Goal: Task Accomplishment & Management: Use online tool/utility

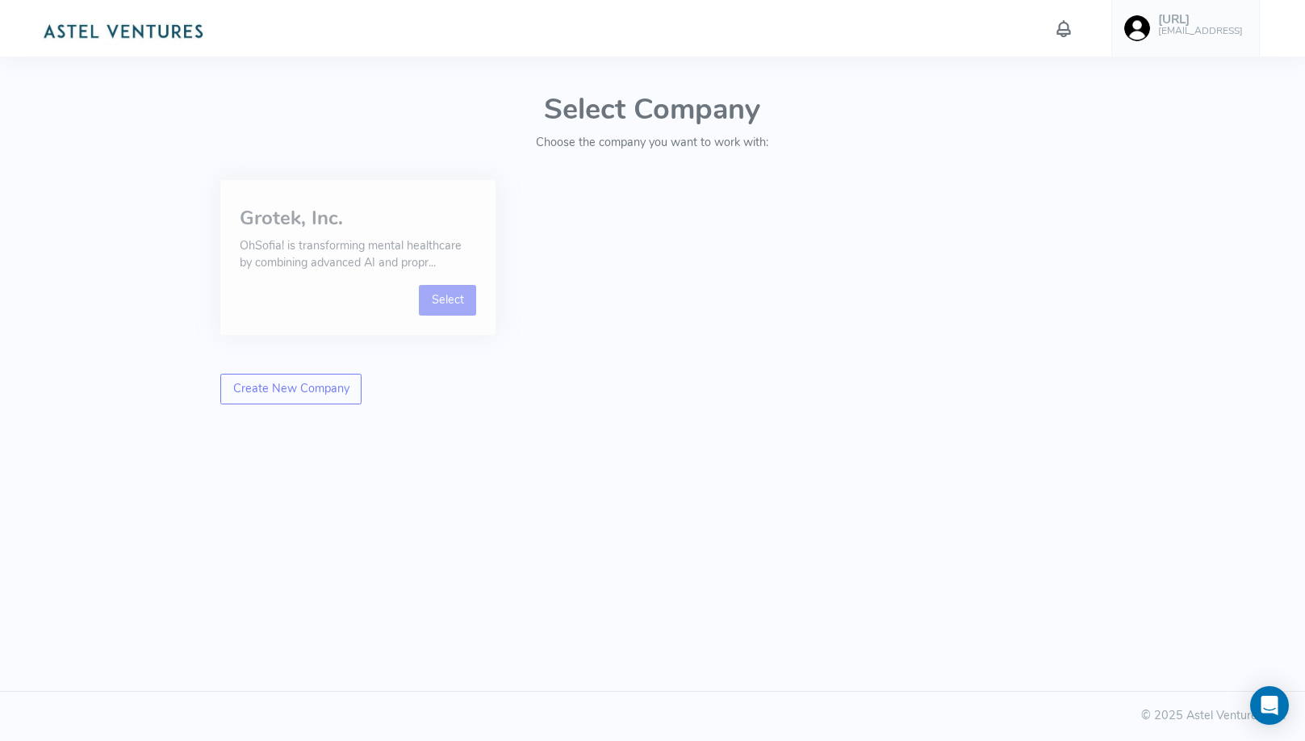
click at [445, 293] on link "Select" at bounding box center [447, 300] width 57 height 31
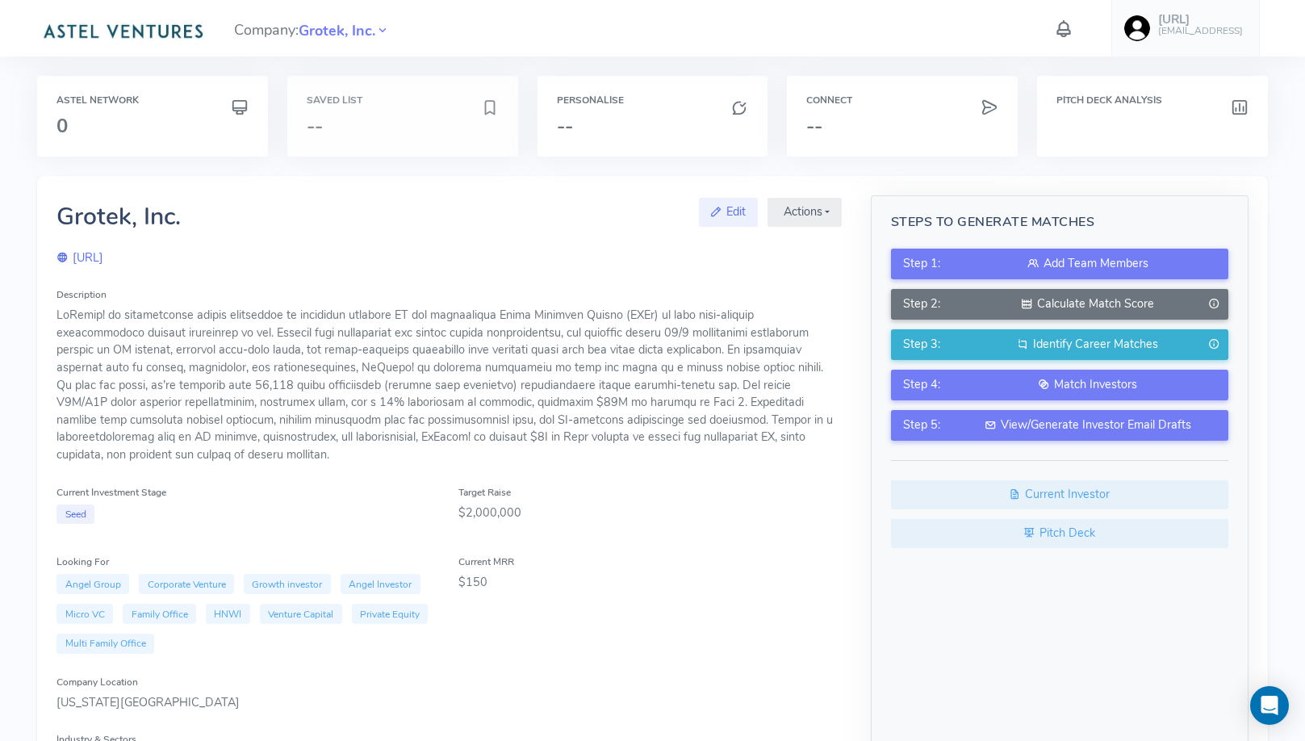
click at [428, 141] on div "Saved List --" at bounding box center [402, 116] width 231 height 81
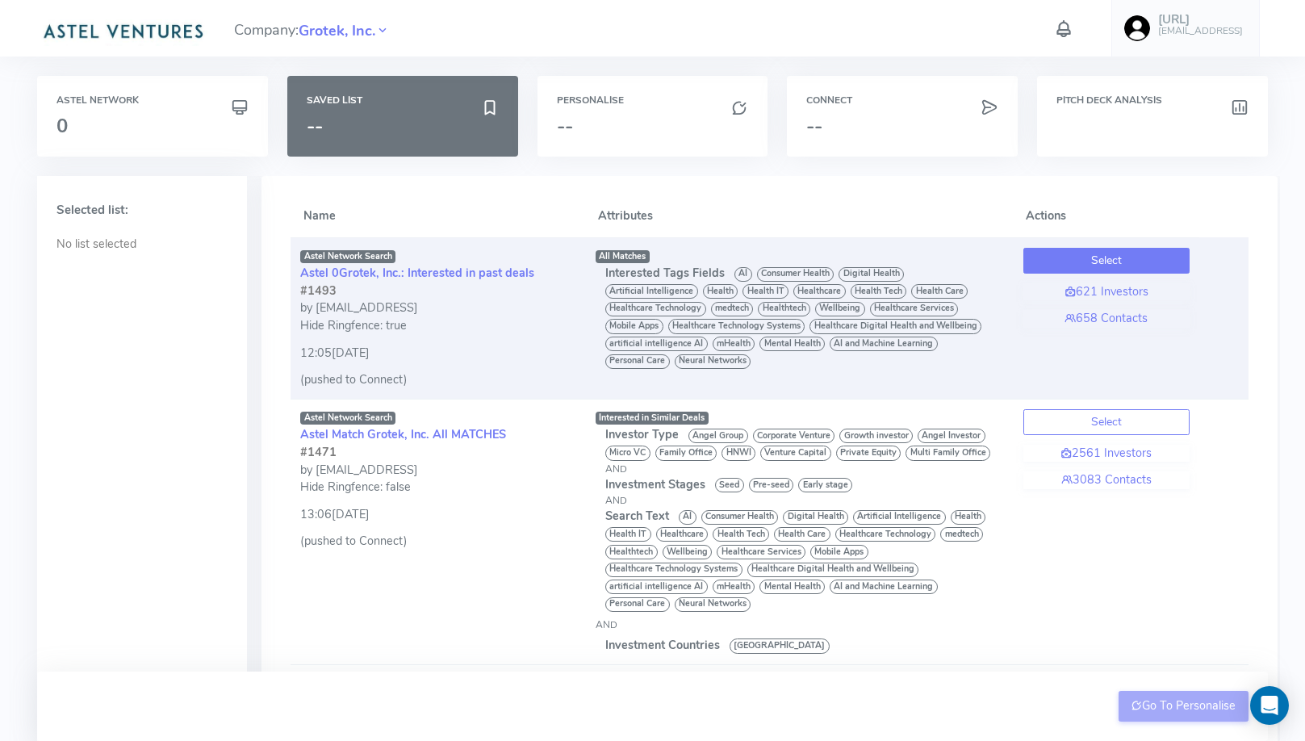
click at [1138, 260] on button "Select" at bounding box center [1106, 261] width 166 height 26
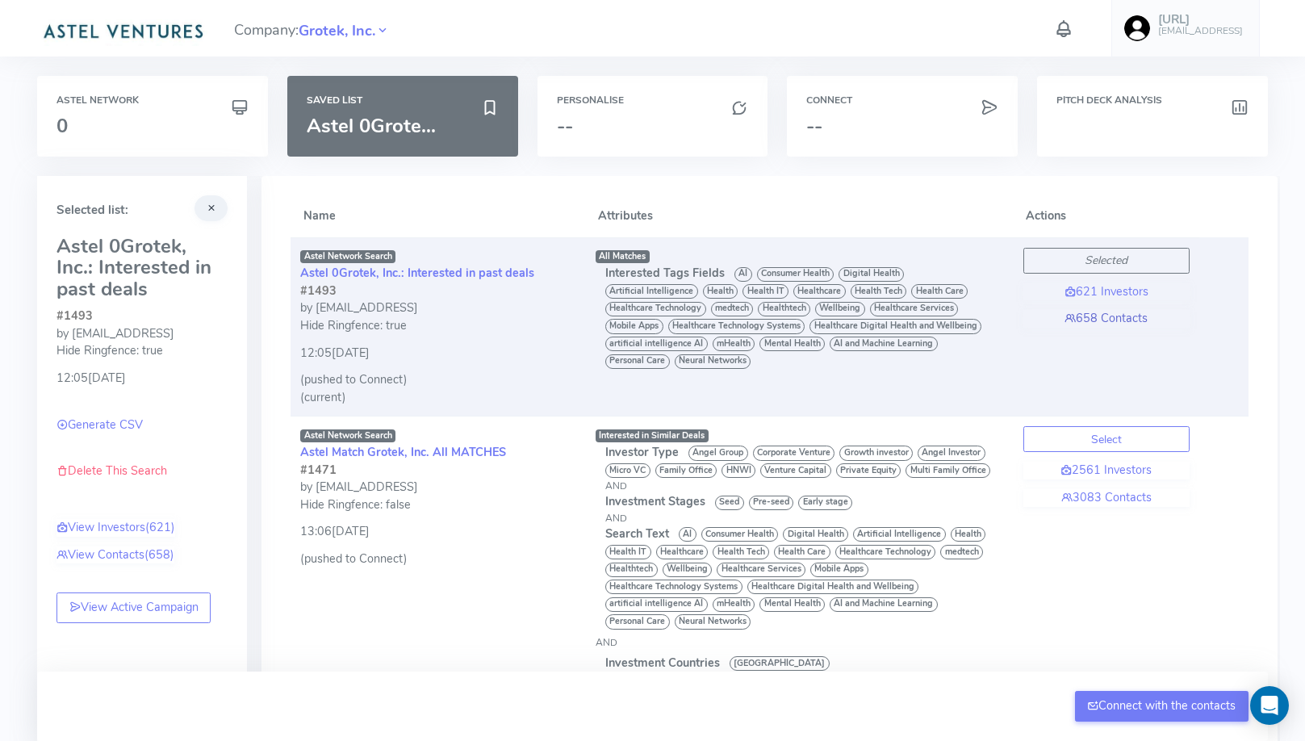
click at [1077, 319] on link "658 Contacts" at bounding box center [1106, 319] width 166 height 18
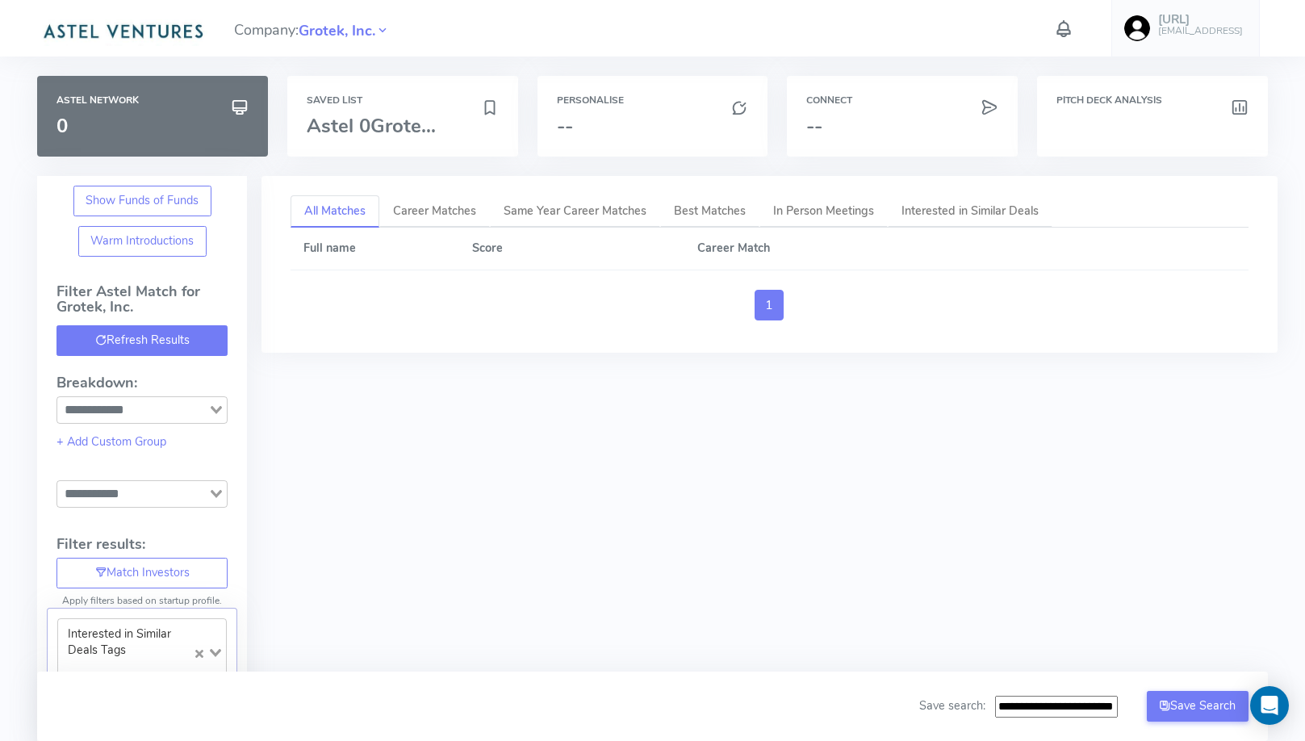
click at [170, 339] on button "Refresh Results" at bounding box center [141, 340] width 171 height 31
click at [170, 338] on button "Refresh Results" at bounding box center [141, 340] width 171 height 31
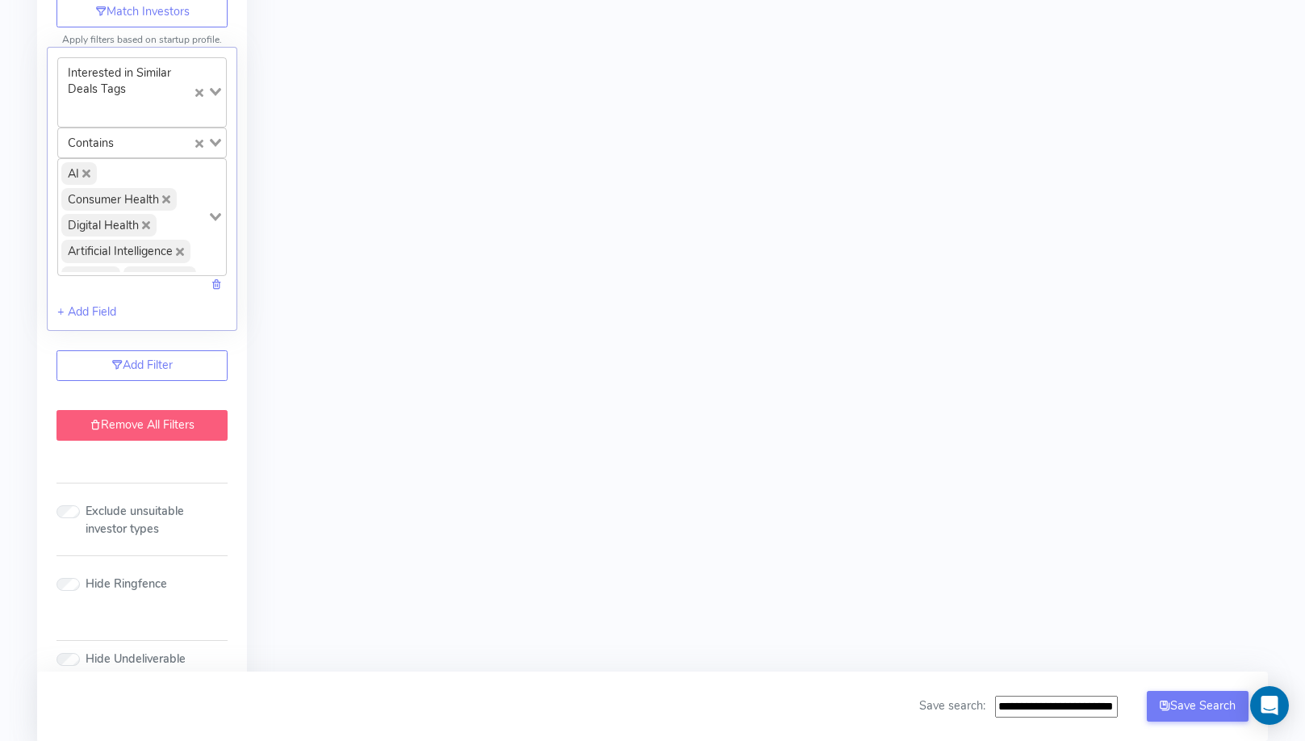
click at [191, 413] on link "Remove All Filters" at bounding box center [141, 425] width 171 height 31
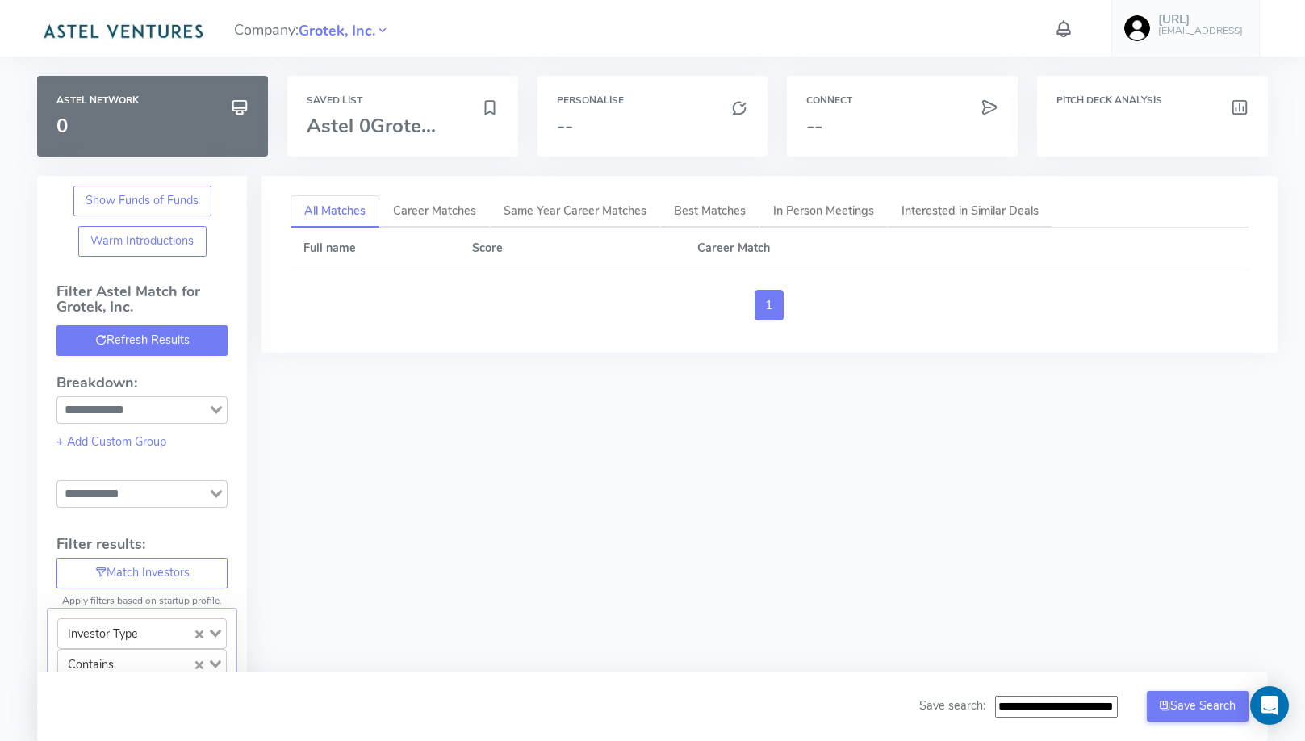
click at [154, 349] on button "Refresh Results" at bounding box center [141, 340] width 171 height 31
click at [154, 344] on button "Refresh Results" at bounding box center [141, 340] width 171 height 31
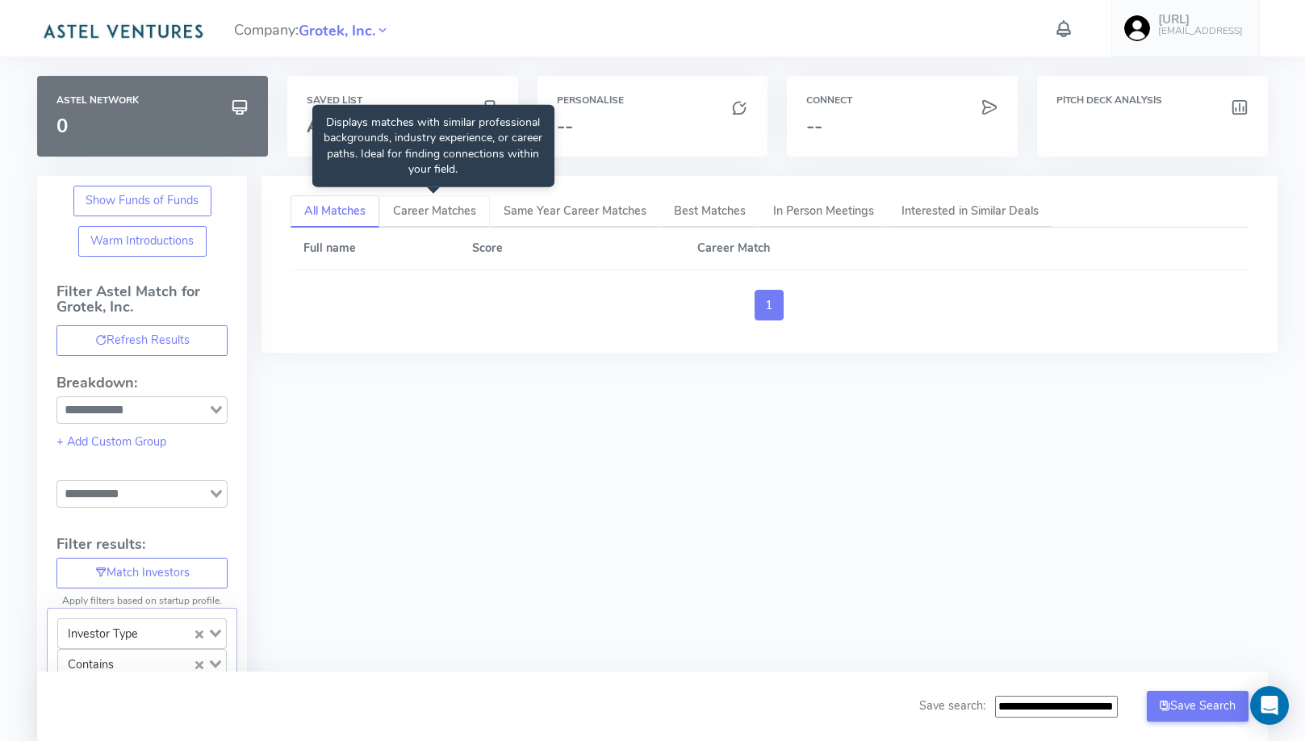
click at [437, 217] on span "Career Matches" at bounding box center [434, 211] width 83 height 16
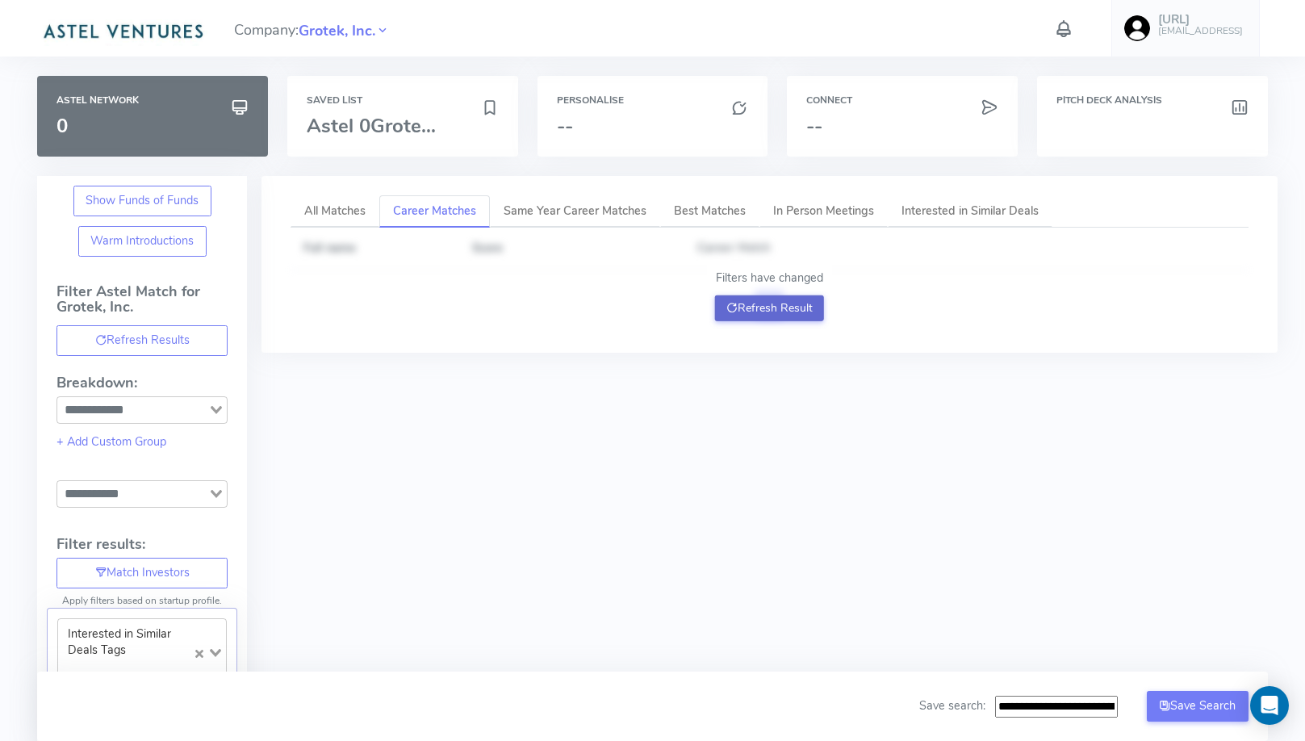
click at [742, 301] on button "Refresh Result" at bounding box center [769, 308] width 109 height 26
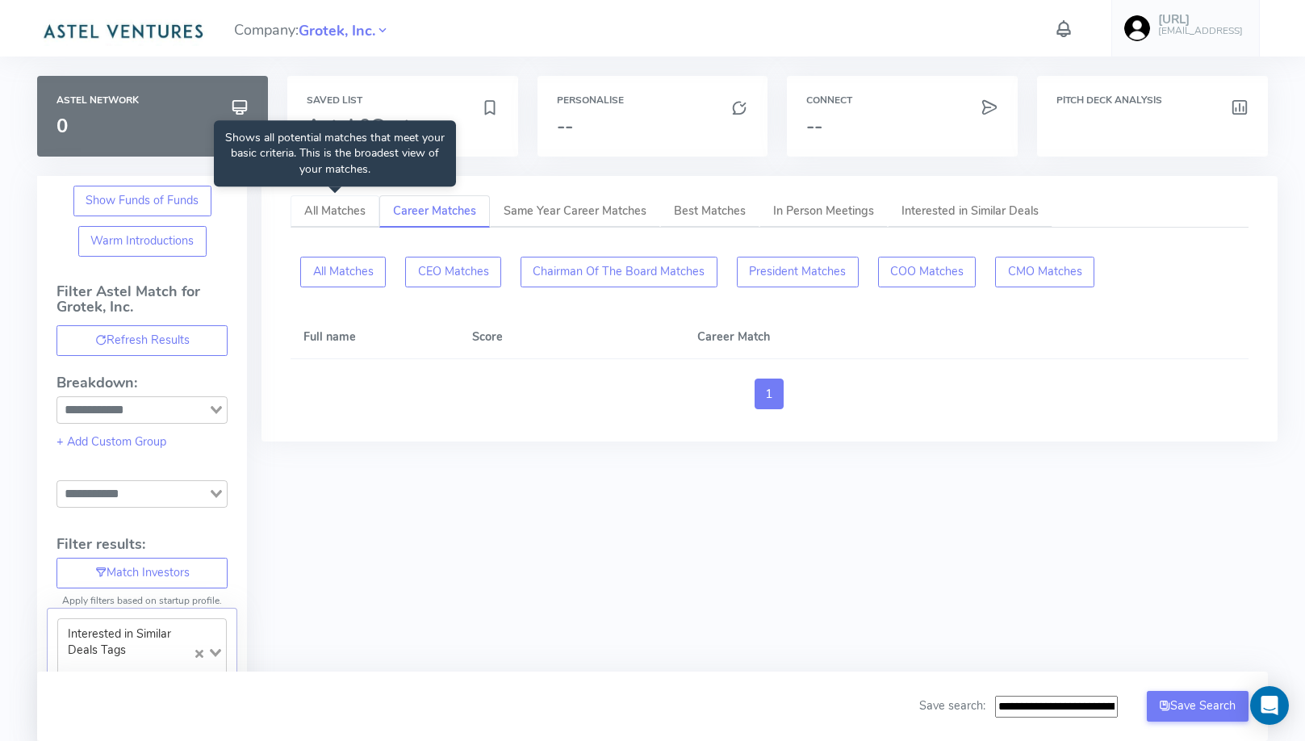
click at [353, 197] on link "All Matches" at bounding box center [334, 211] width 89 height 33
type input "**********"
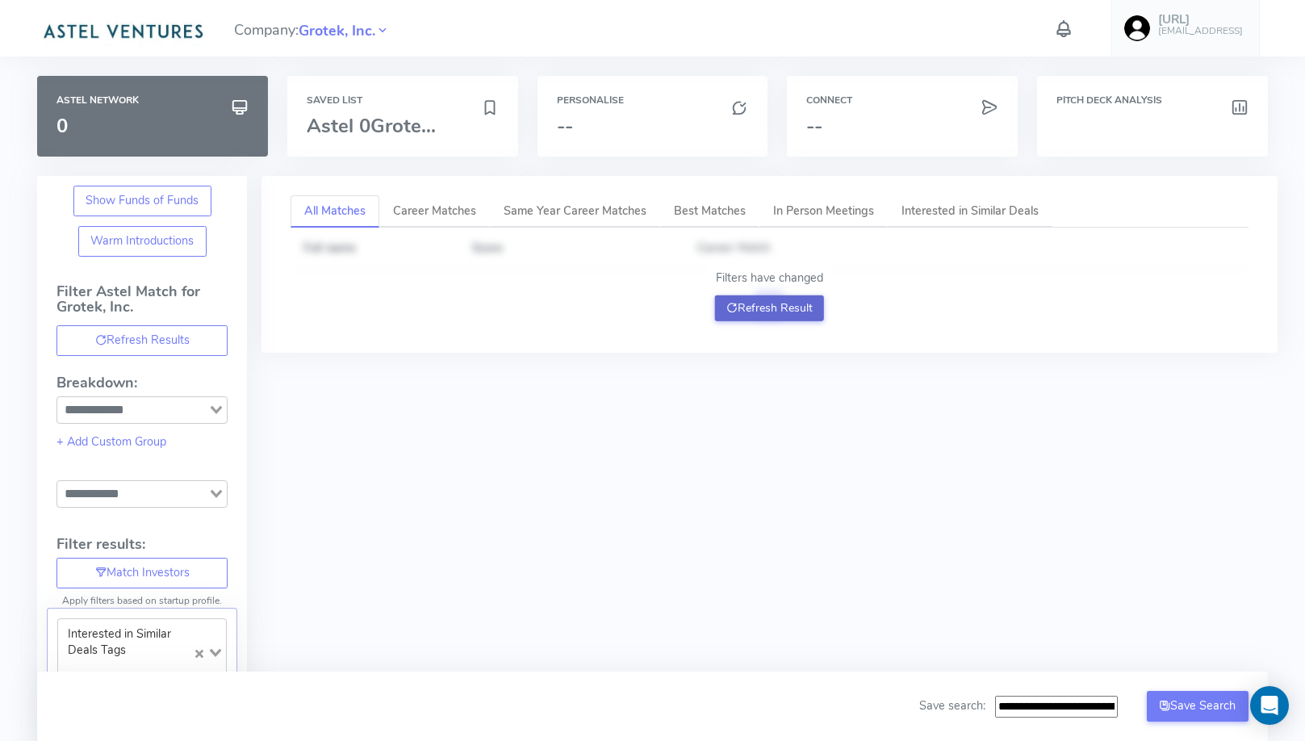
click at [779, 312] on button "Refresh Result" at bounding box center [769, 308] width 109 height 26
click at [345, 35] on span "Grotek, Inc." at bounding box center [337, 31] width 77 height 22
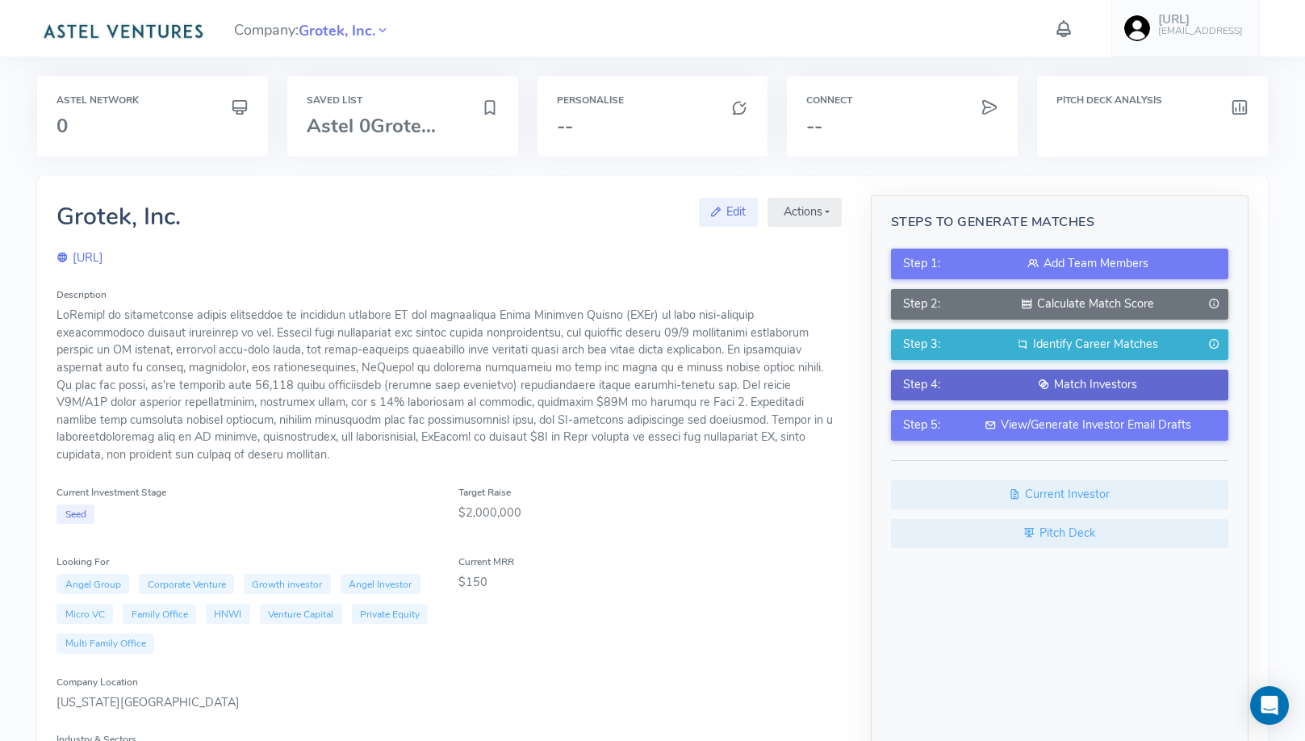
click at [1097, 389] on div "Match Investors" at bounding box center [1087, 385] width 256 height 18
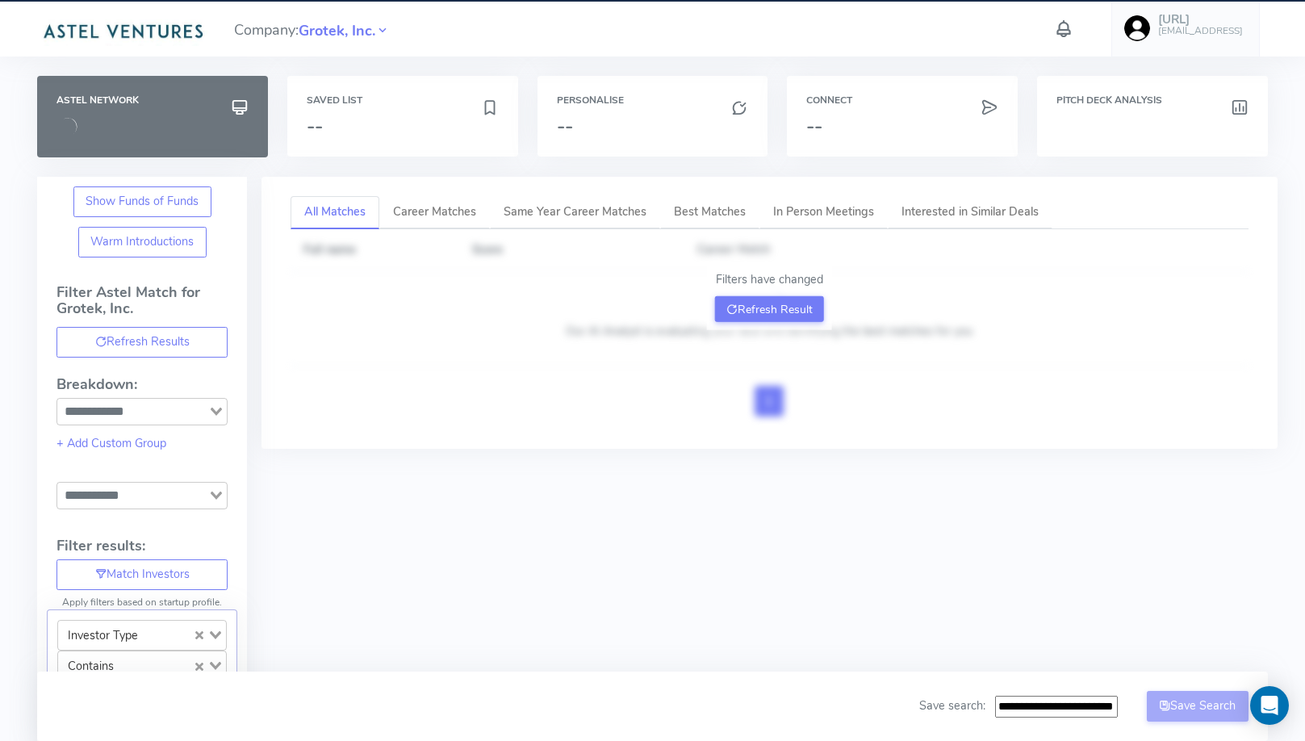
type input "**********"
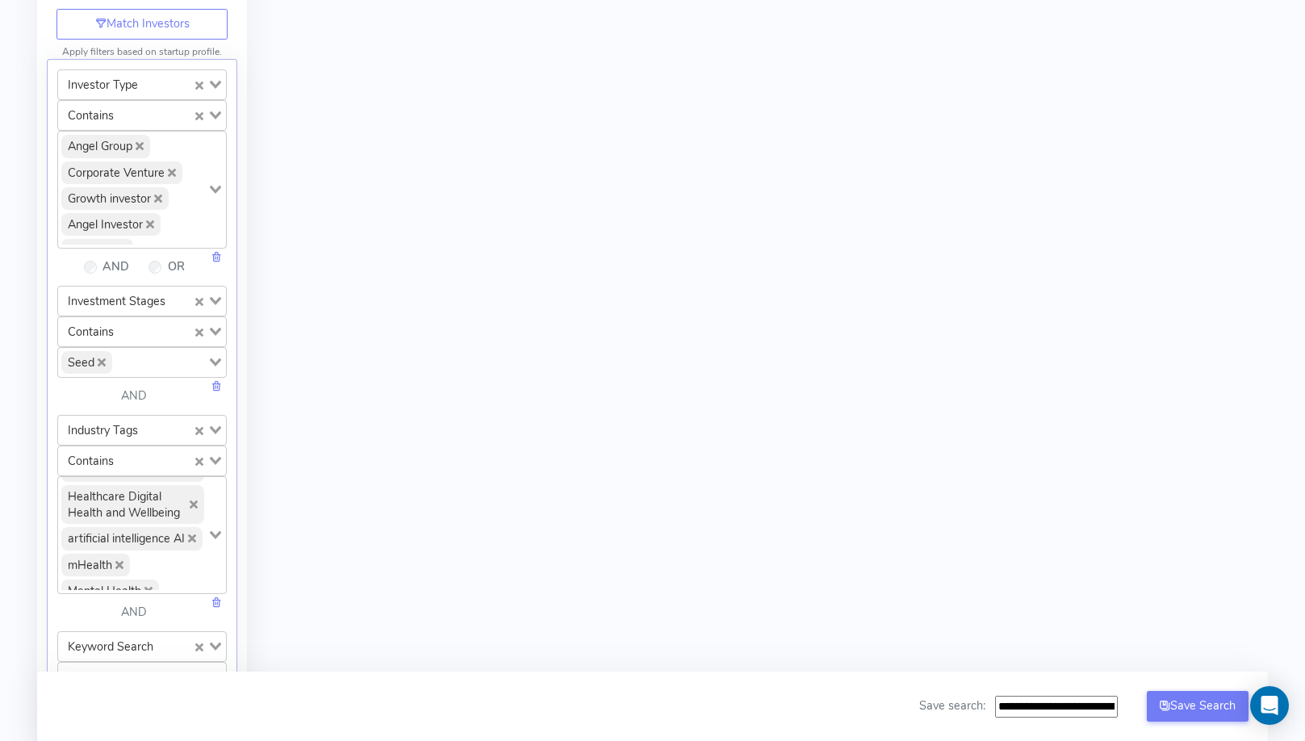
scroll to position [507, 0]
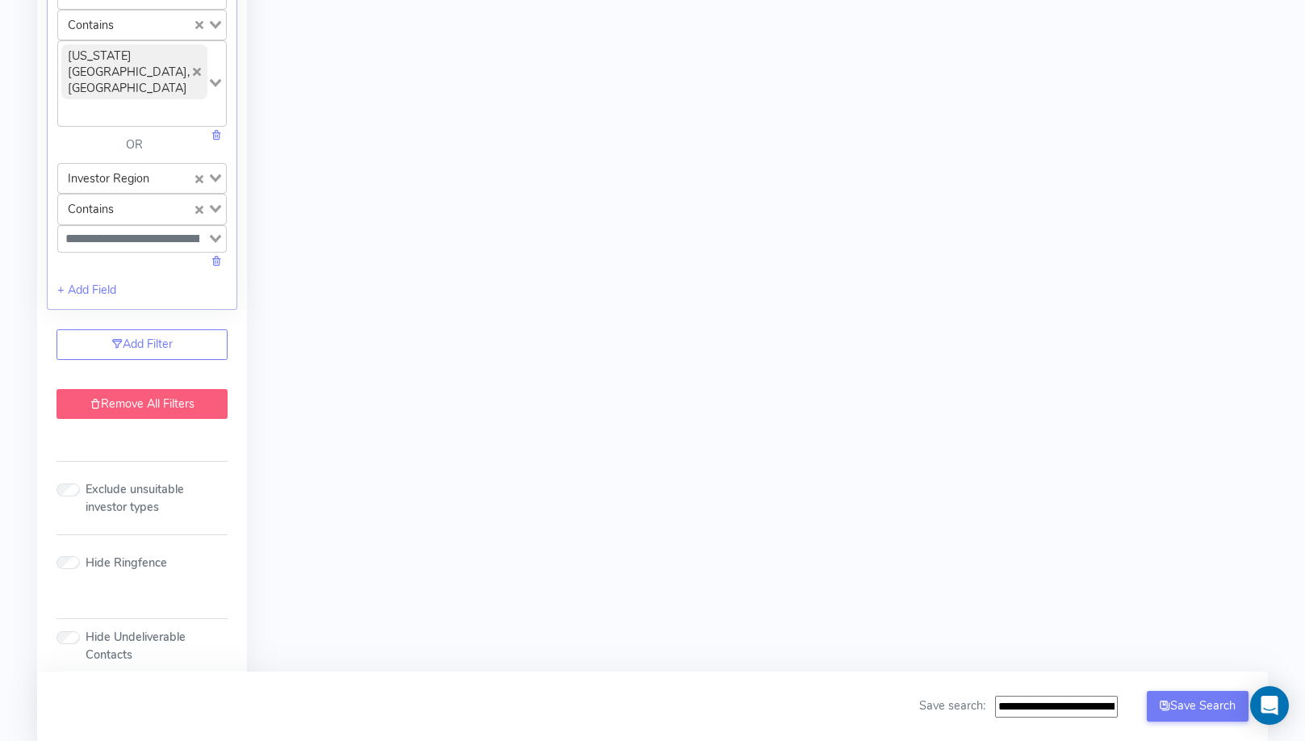
click at [148, 389] on link "Remove All Filters" at bounding box center [141, 404] width 171 height 31
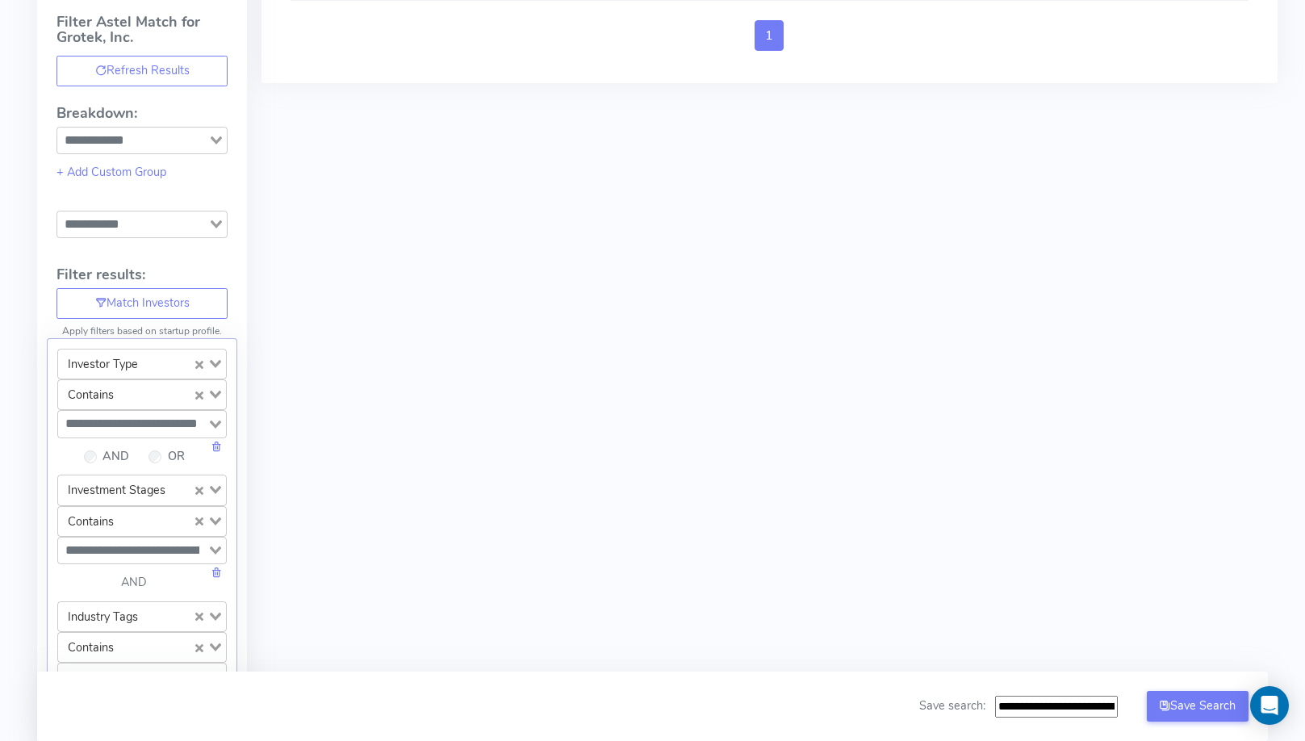
scroll to position [0, 0]
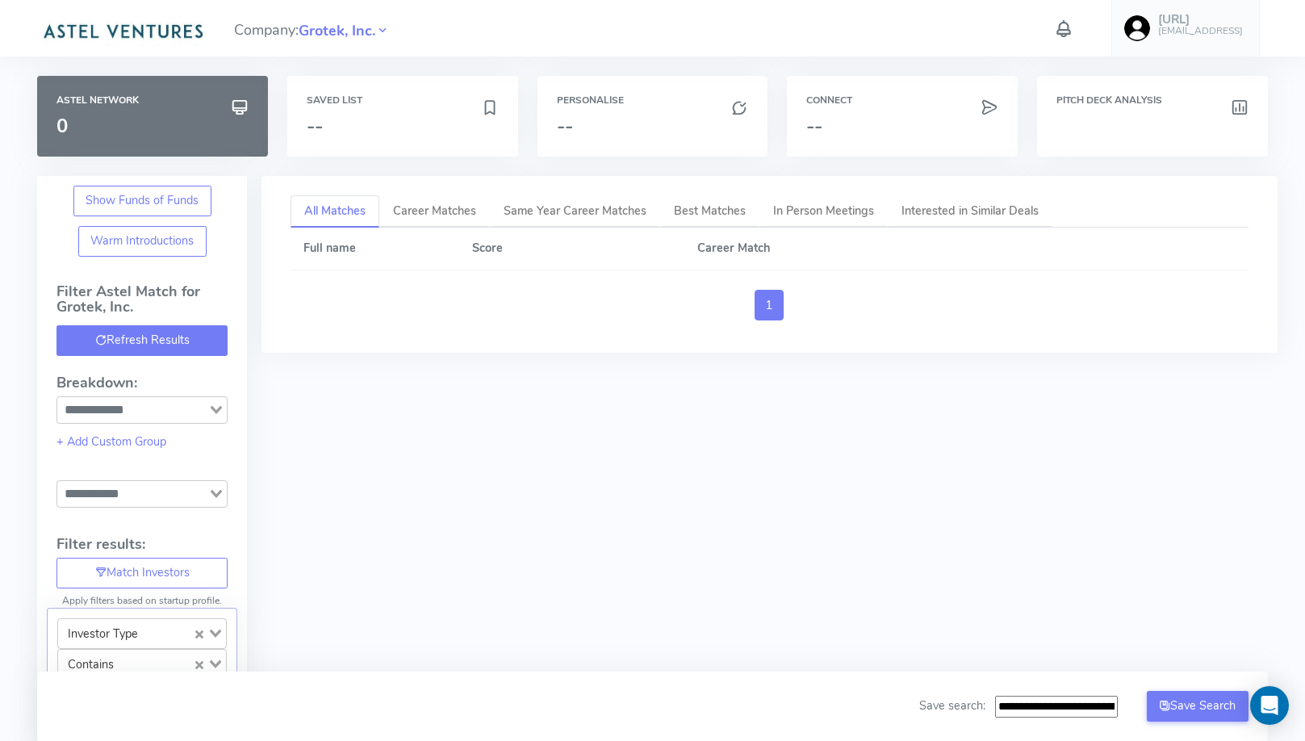
click at [188, 335] on button "Refresh Results" at bounding box center [141, 340] width 171 height 31
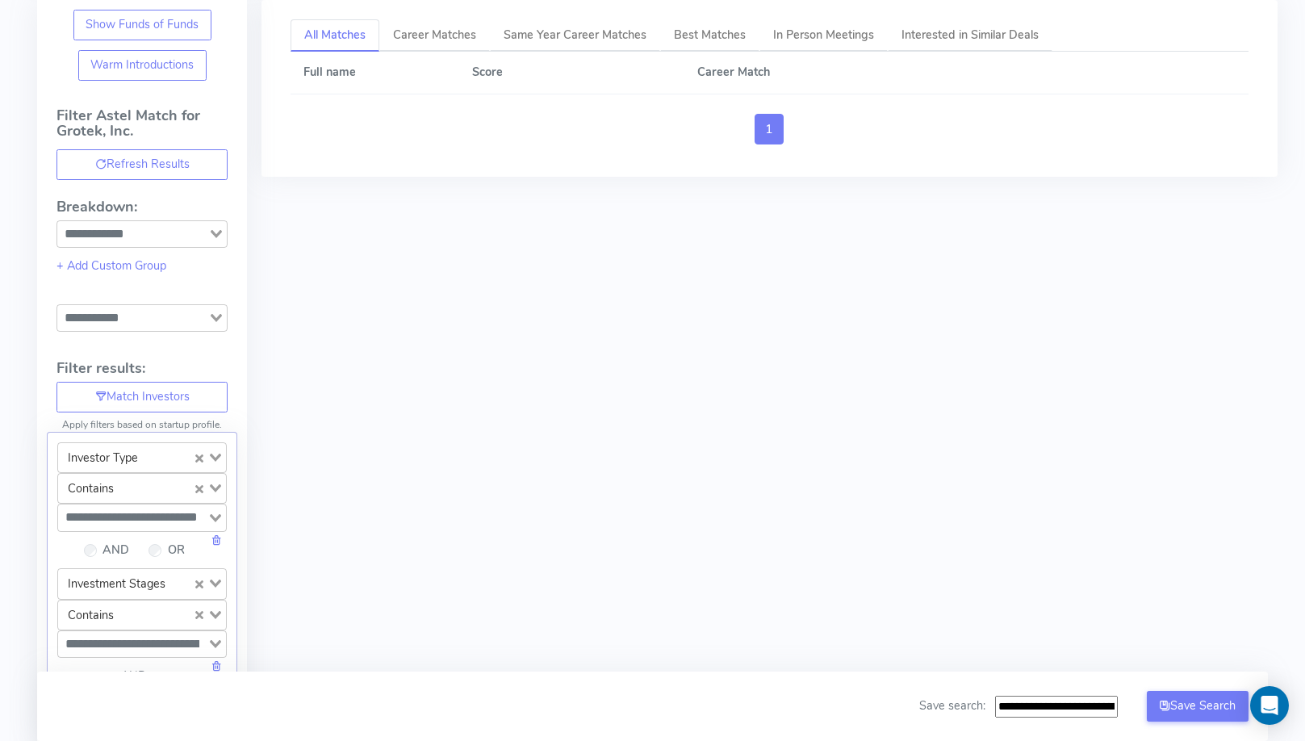
scroll to position [118, 0]
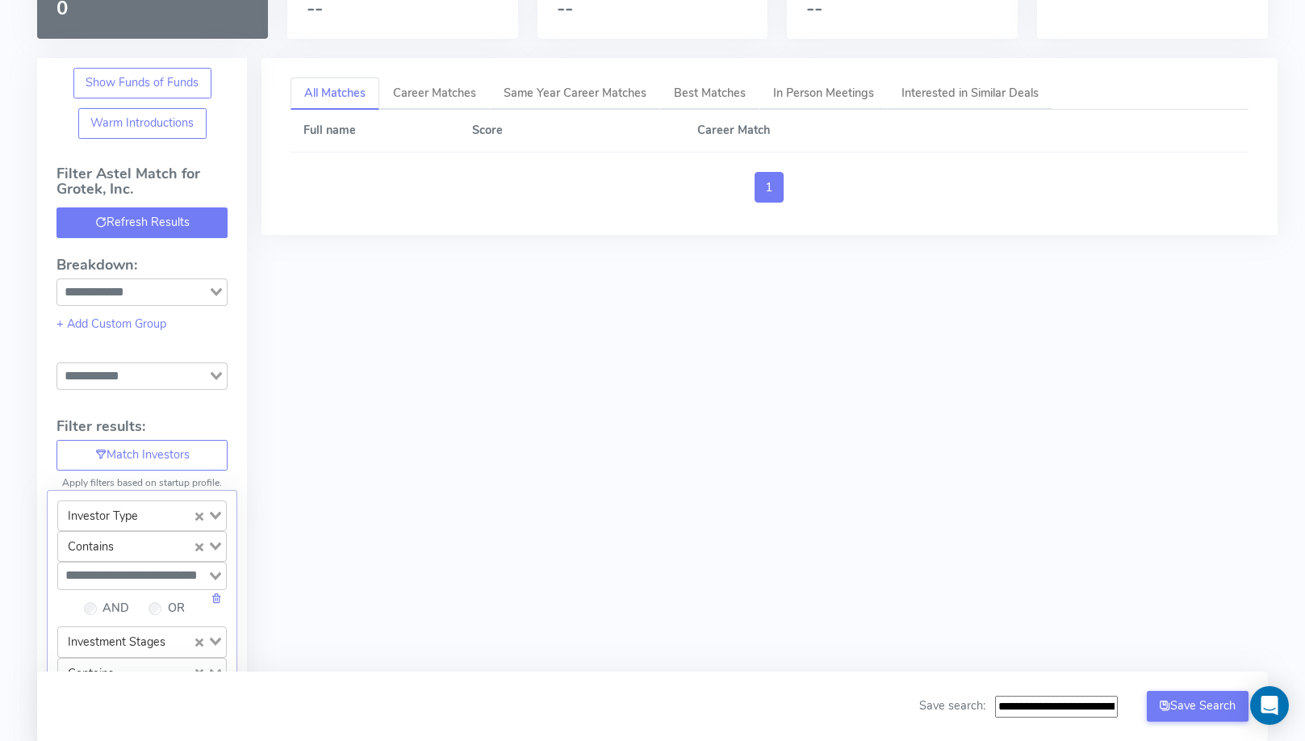
click at [148, 210] on button "Refresh Results" at bounding box center [141, 222] width 171 height 31
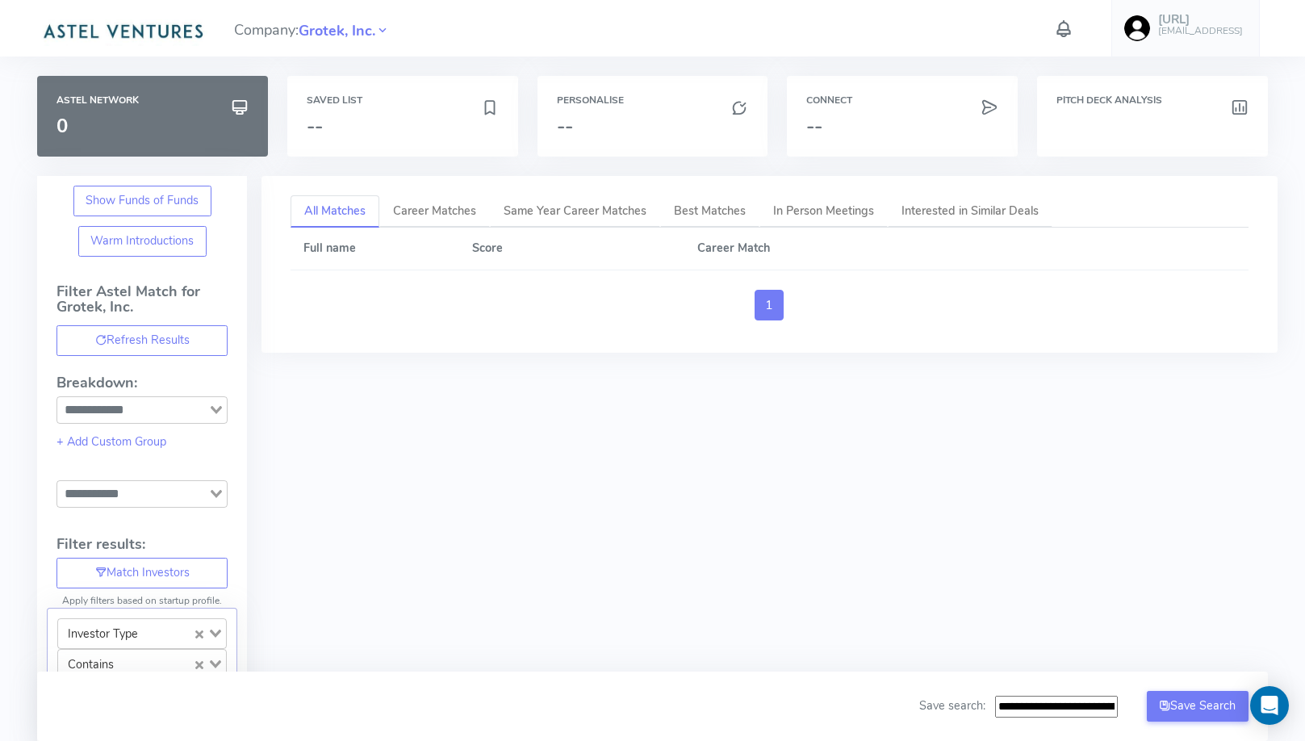
click at [182, 335] on button "Refresh Results" at bounding box center [141, 340] width 171 height 31
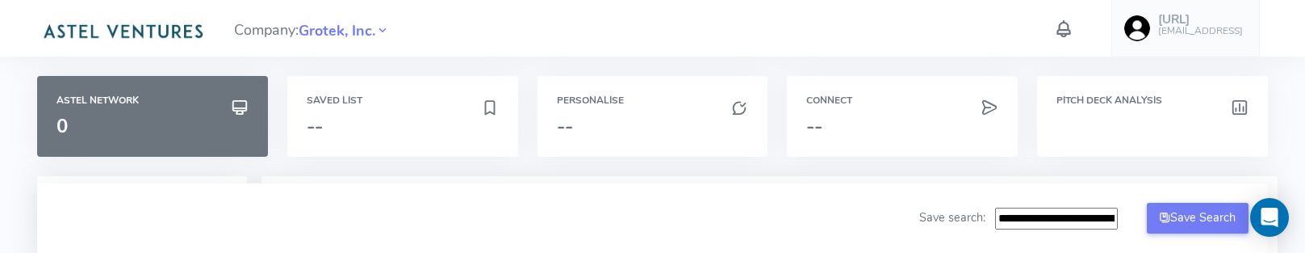
click at [1207, 26] on h6 "[EMAIL_ADDRESS]" at bounding box center [1200, 31] width 85 height 10
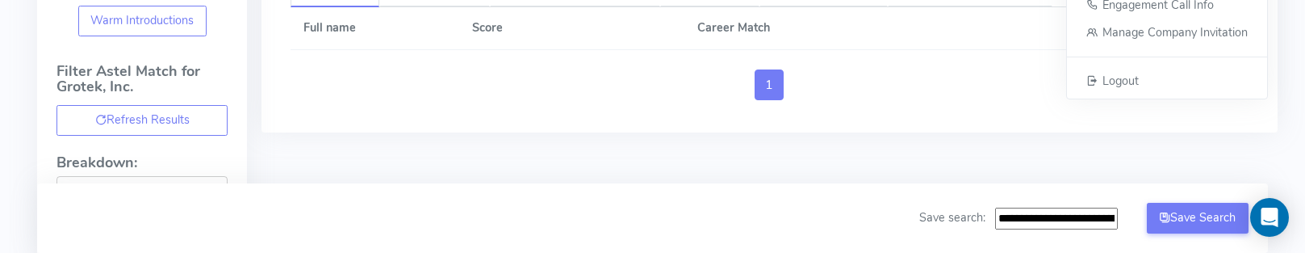
scroll to position [306, 0]
